Goal: Task Accomplishment & Management: Use online tool/utility

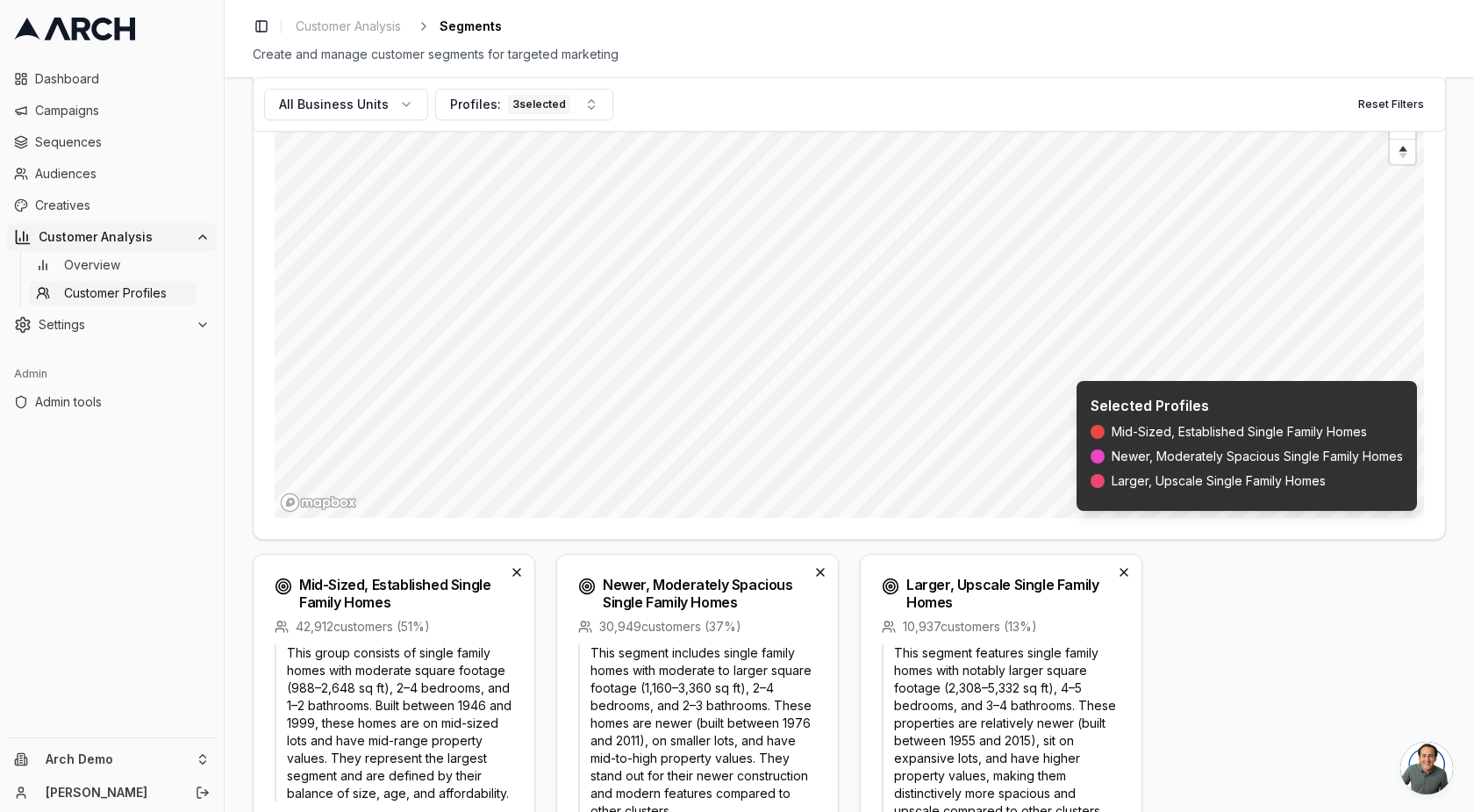
scroll to position [437, 0]
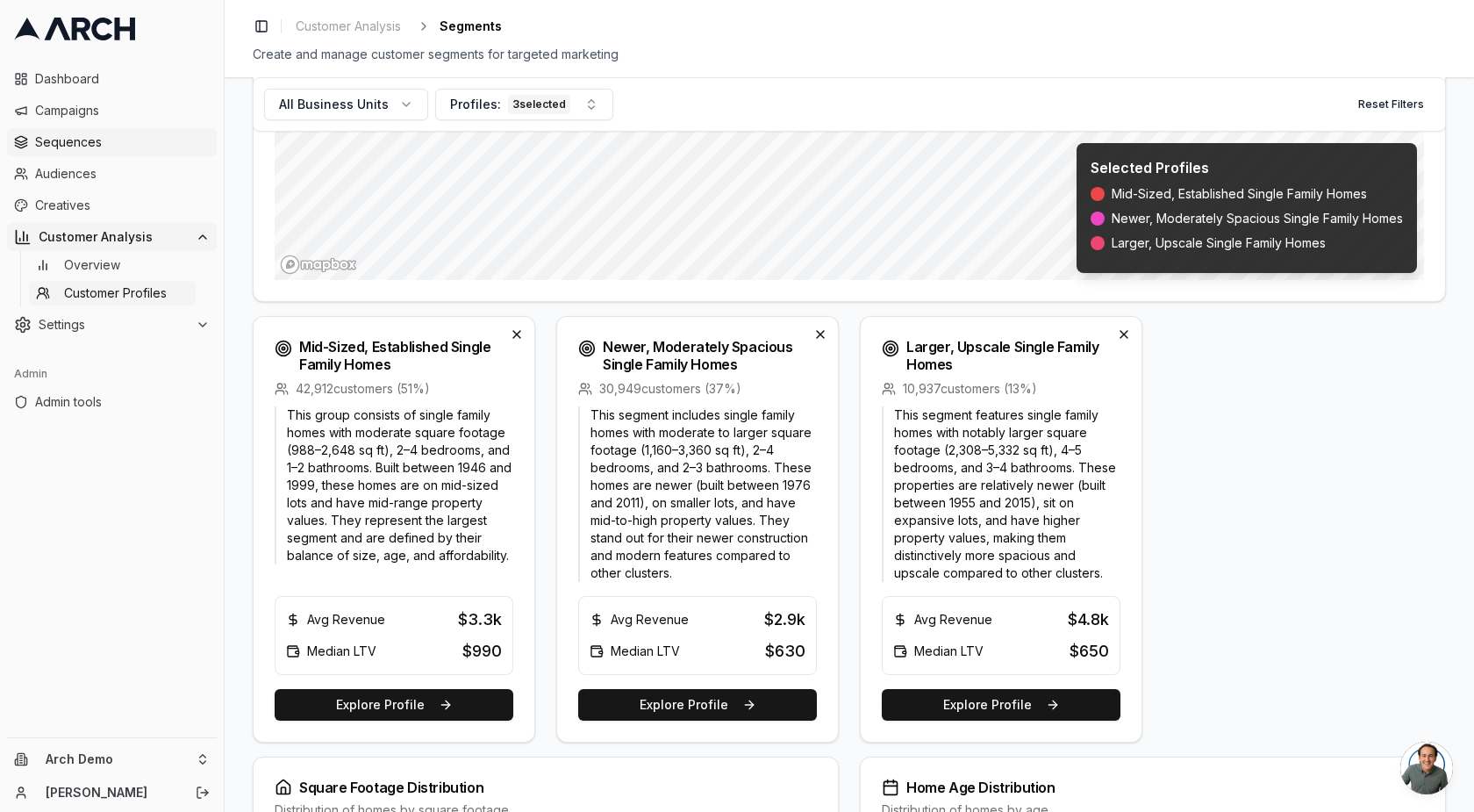
click at [95, 150] on span "Sequences" at bounding box center [122, 142] width 174 height 18
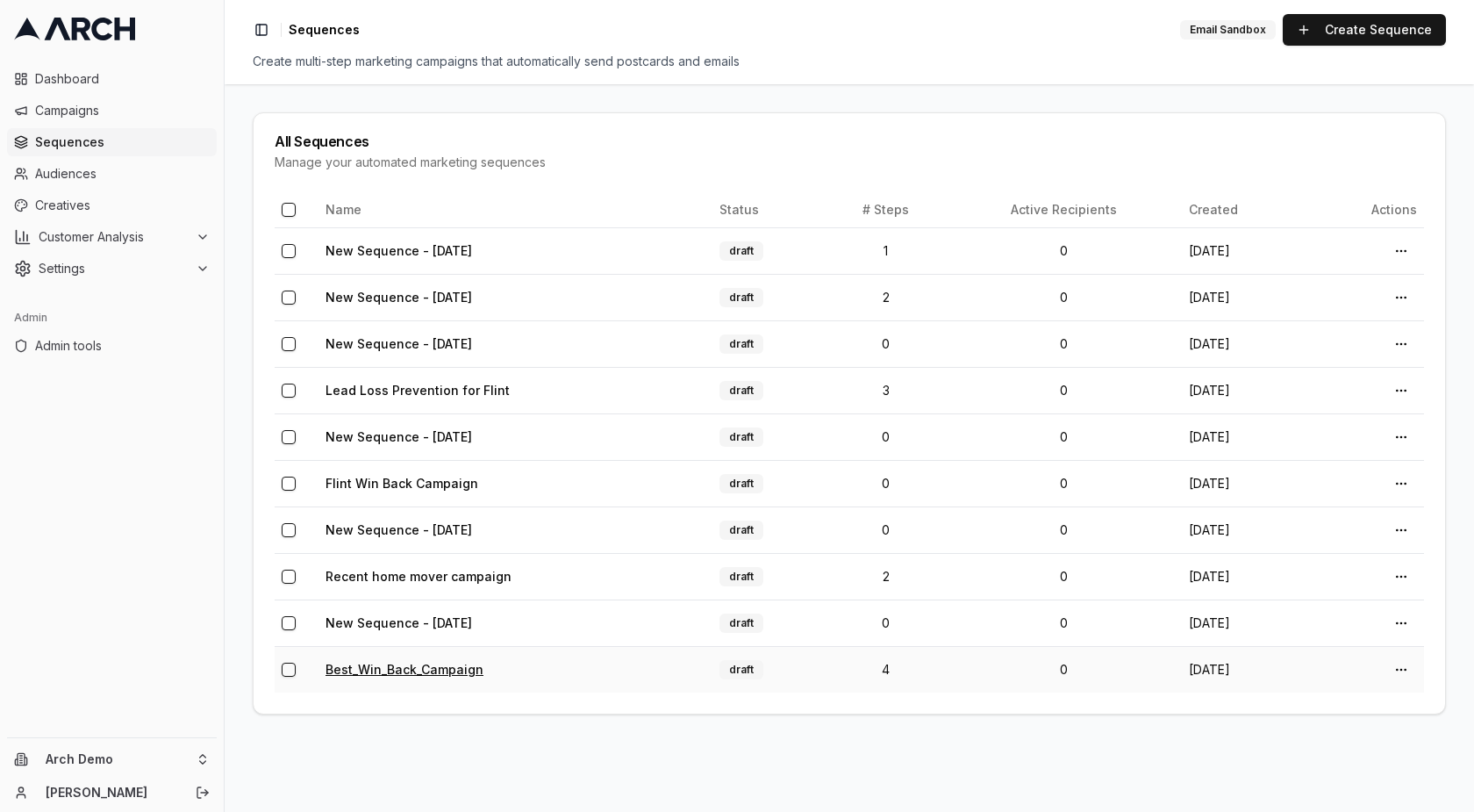
click at [433, 665] on link "Best_Win_Back_Campaign" at bounding box center [404, 669] width 158 height 15
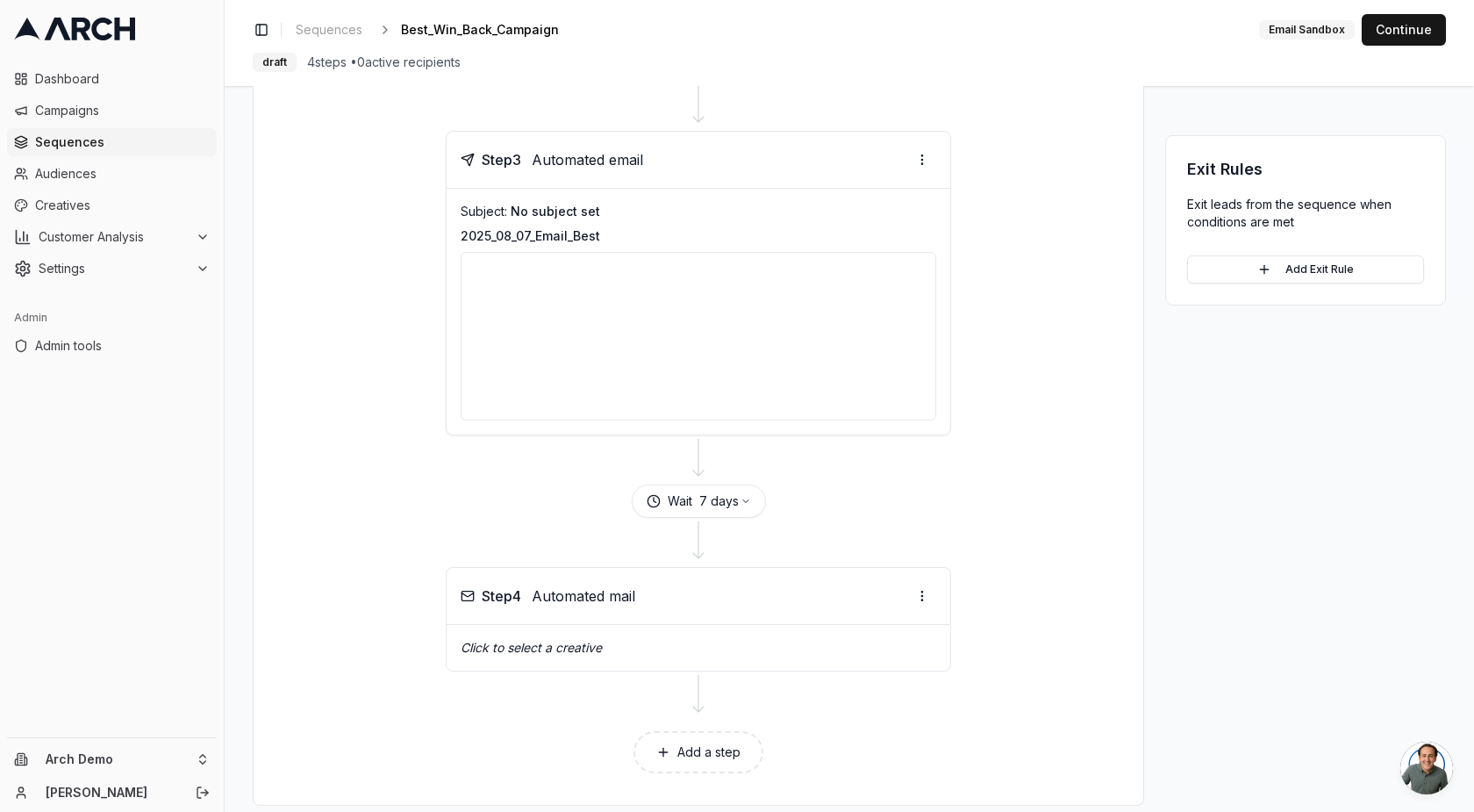
scroll to position [980, 0]
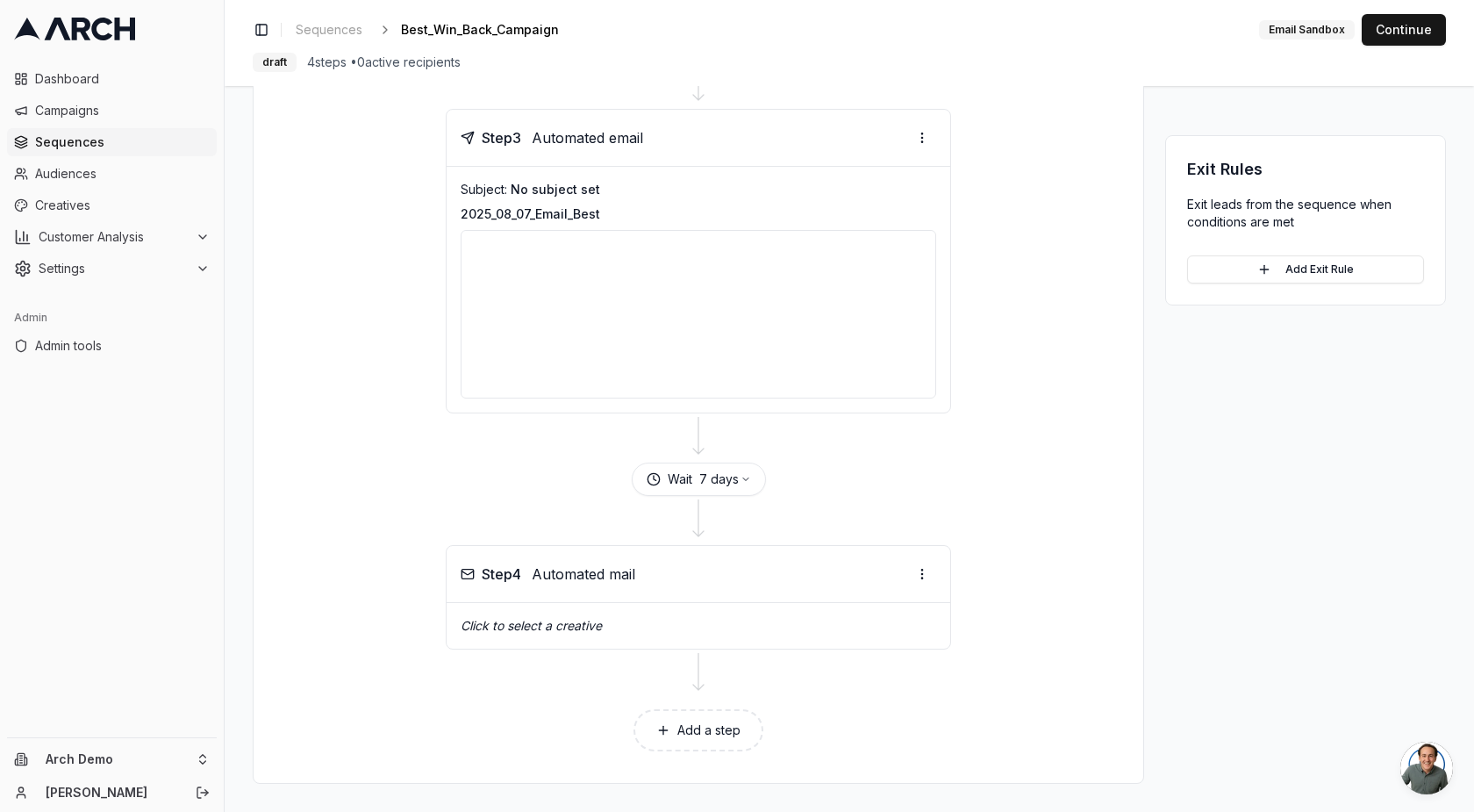
click at [669, 740] on button "Add a step" at bounding box center [699, 729] width 130 height 42
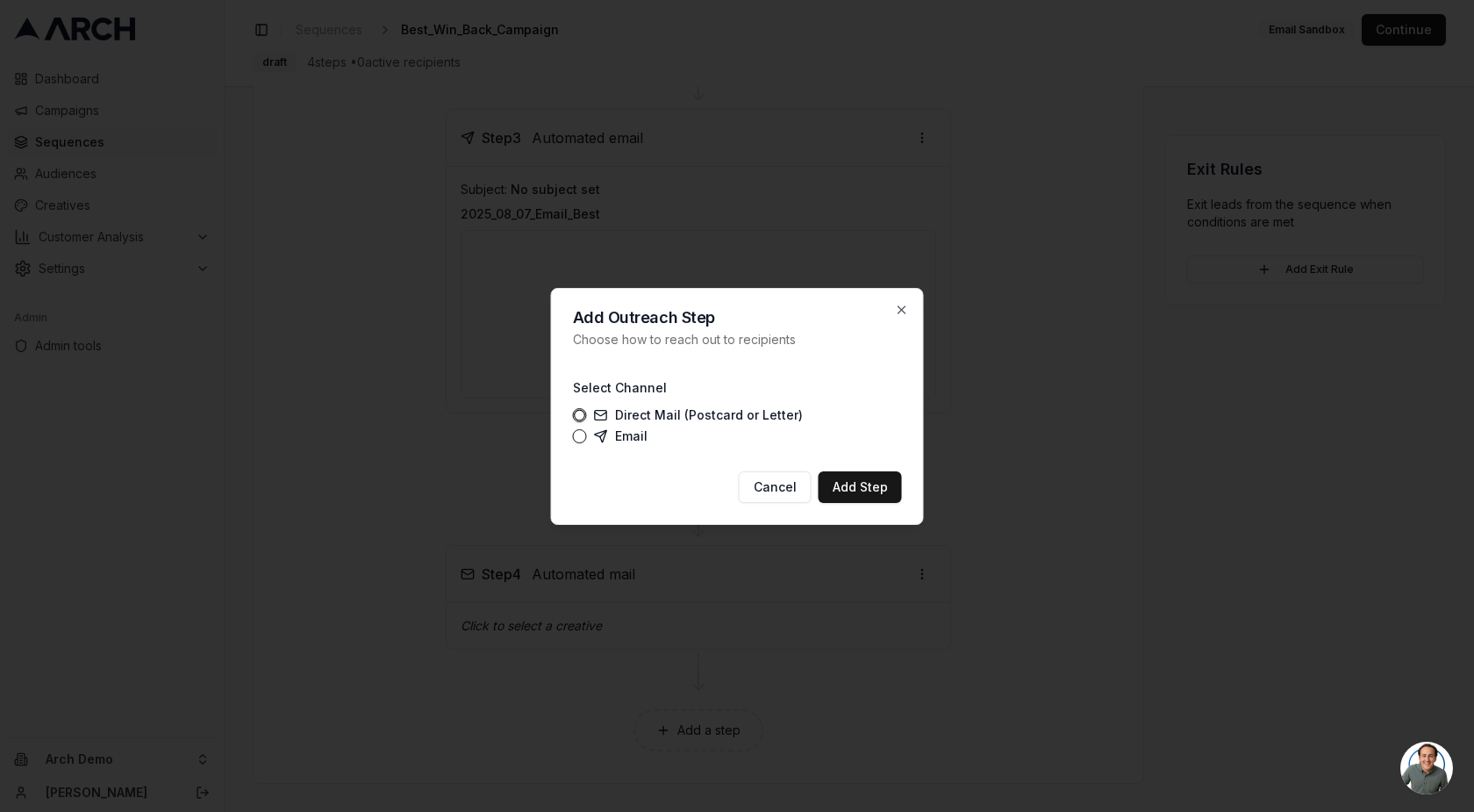
click at [634, 418] on label "Direct Mail (Postcard or Letter)" at bounding box center [699, 414] width 209 height 14
click at [587, 418] on button "Direct Mail (Postcard or Letter)" at bounding box center [579, 414] width 14 height 14
click at [634, 441] on label "Email" at bounding box center [621, 436] width 53 height 14
click at [587, 441] on button "Email" at bounding box center [579, 436] width 14 height 14
click at [903, 306] on icon "button" at bounding box center [902, 309] width 14 height 14
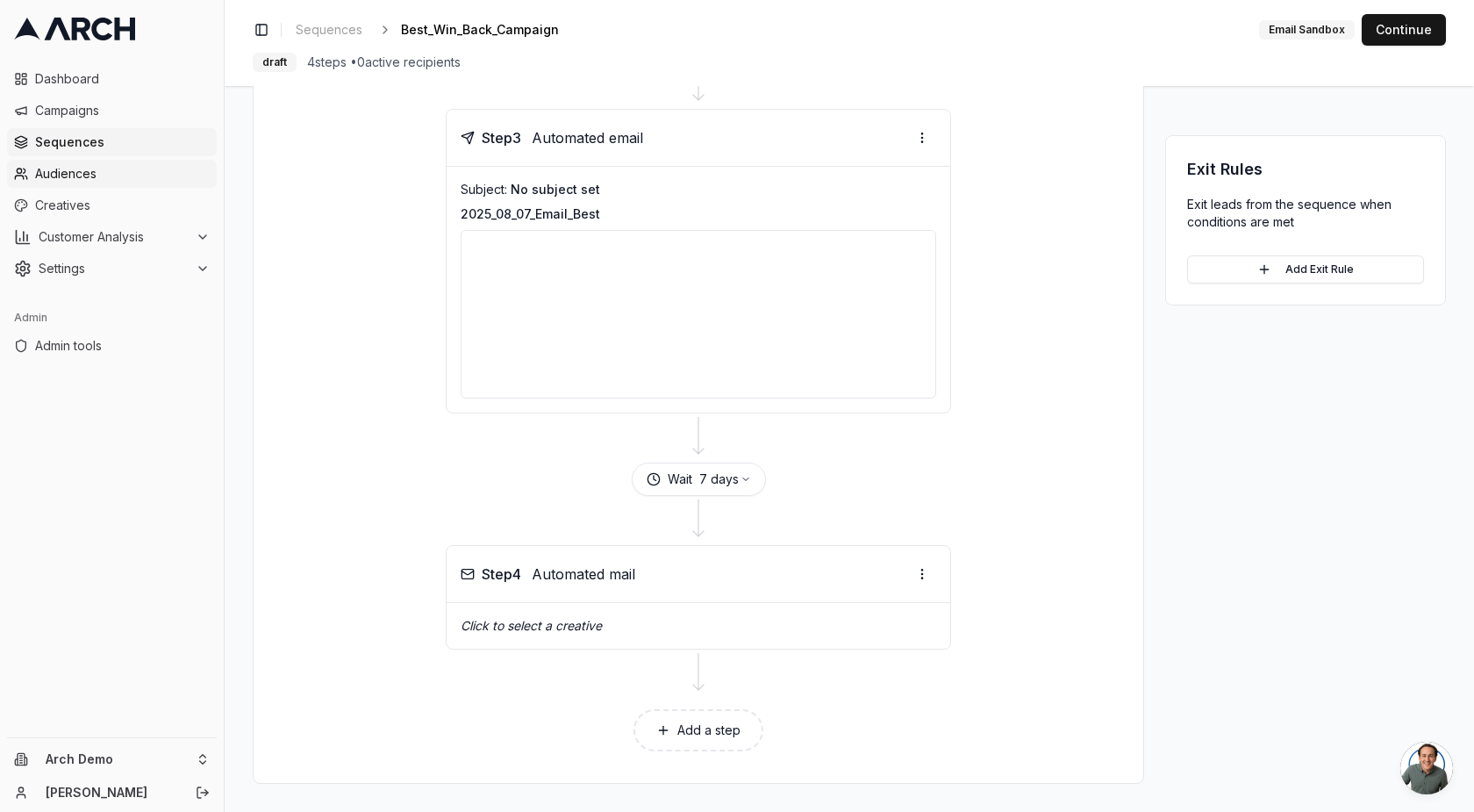
click at [93, 178] on span "Audiences" at bounding box center [122, 173] width 174 height 18
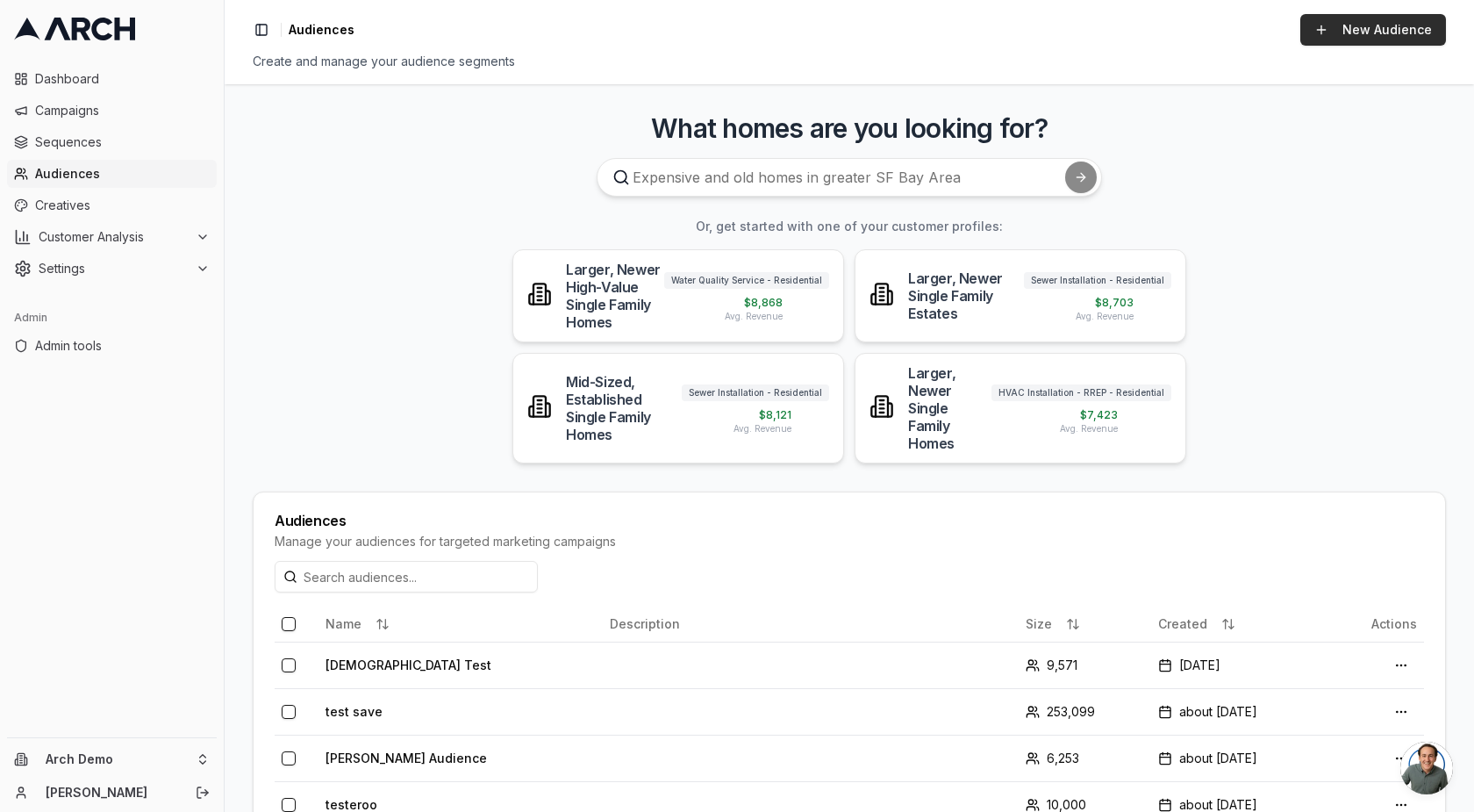
click at [1350, 32] on link "New Audience" at bounding box center [1373, 30] width 145 height 32
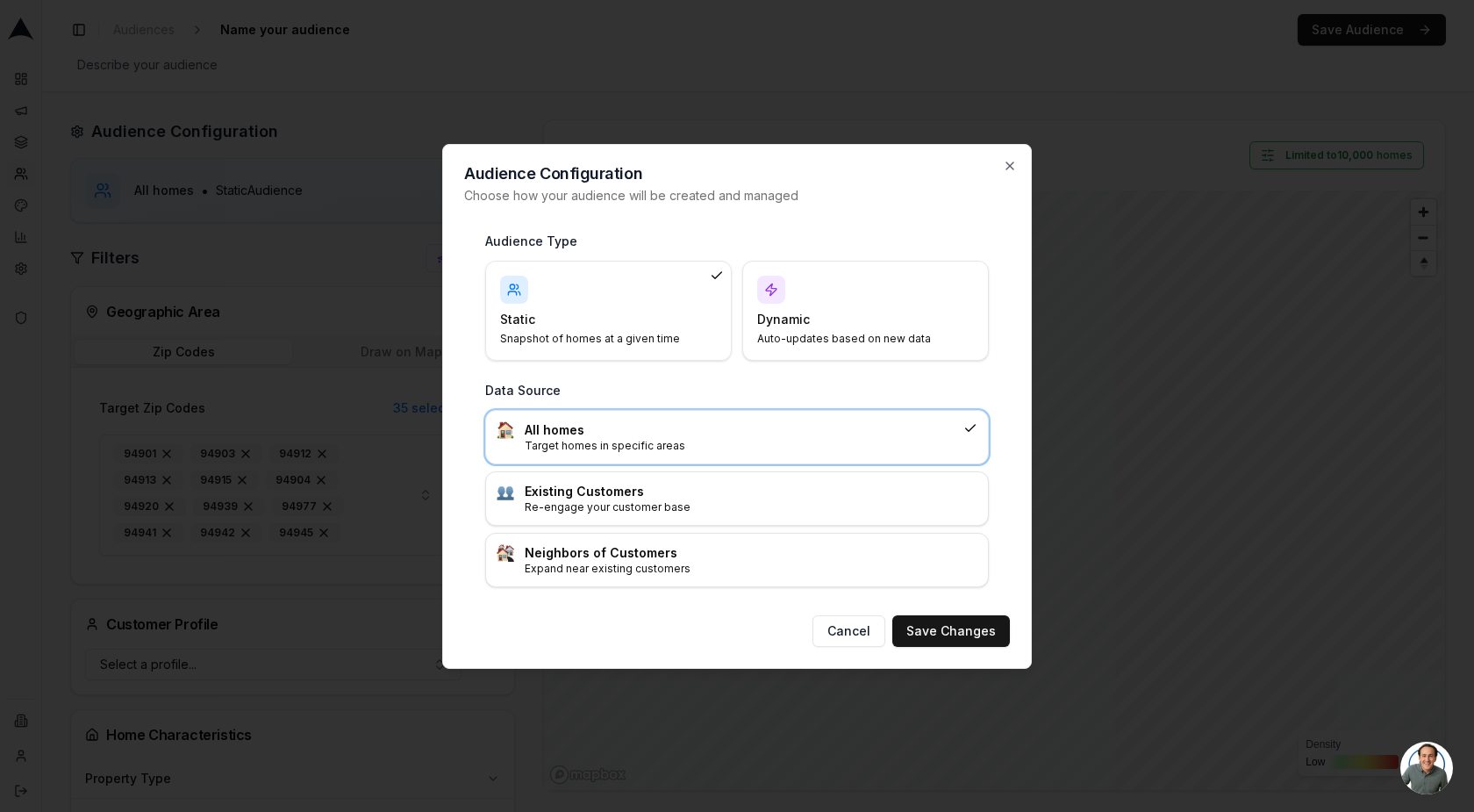
click at [828, 305] on div "Dynamic Auto-updates based on new data" at bounding box center [865, 310] width 217 height 70
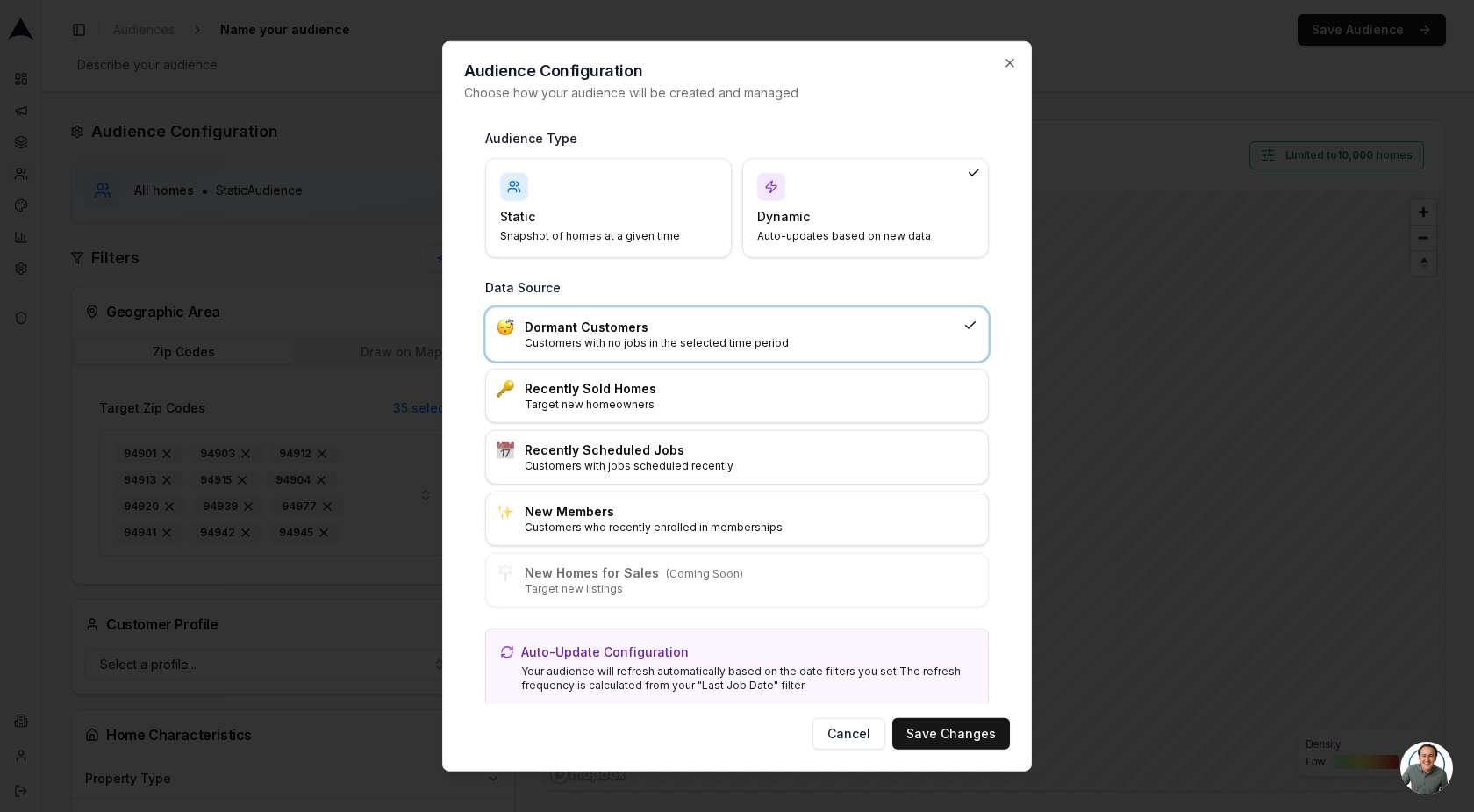
click at [620, 336] on p "Customers with no jobs in the selected time period" at bounding box center [741, 342] width 431 height 14
click at [770, 333] on h3 "Dormant Customers" at bounding box center [741, 326] width 431 height 18
click at [990, 733] on button "Save Changes" at bounding box center [951, 734] width 117 height 32
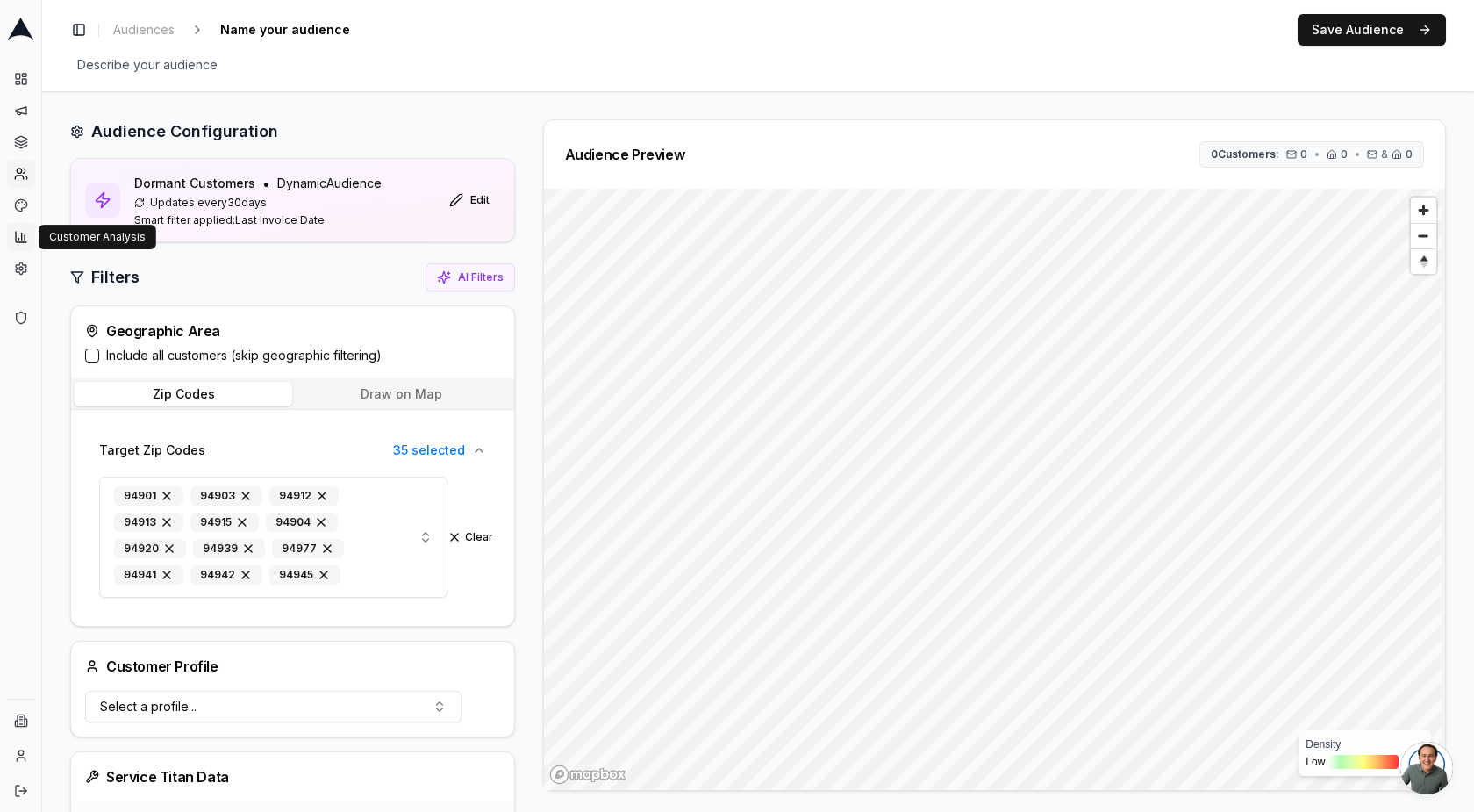
click at [22, 233] on icon at bounding box center [22, 235] width 0 height 7
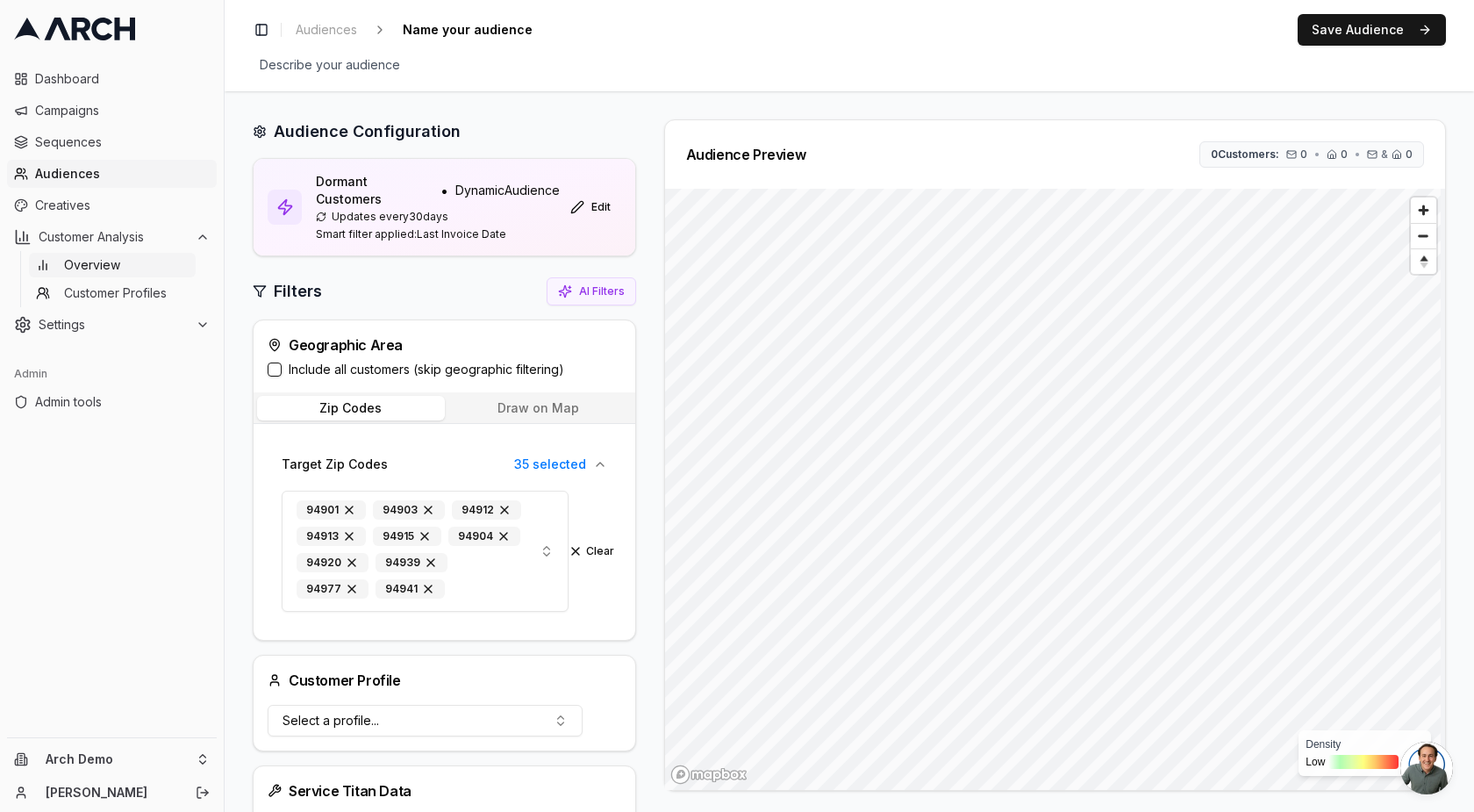
click at [78, 272] on span "Overview" at bounding box center [92, 264] width 56 height 18
